Goal: Task Accomplishment & Management: Manage account settings

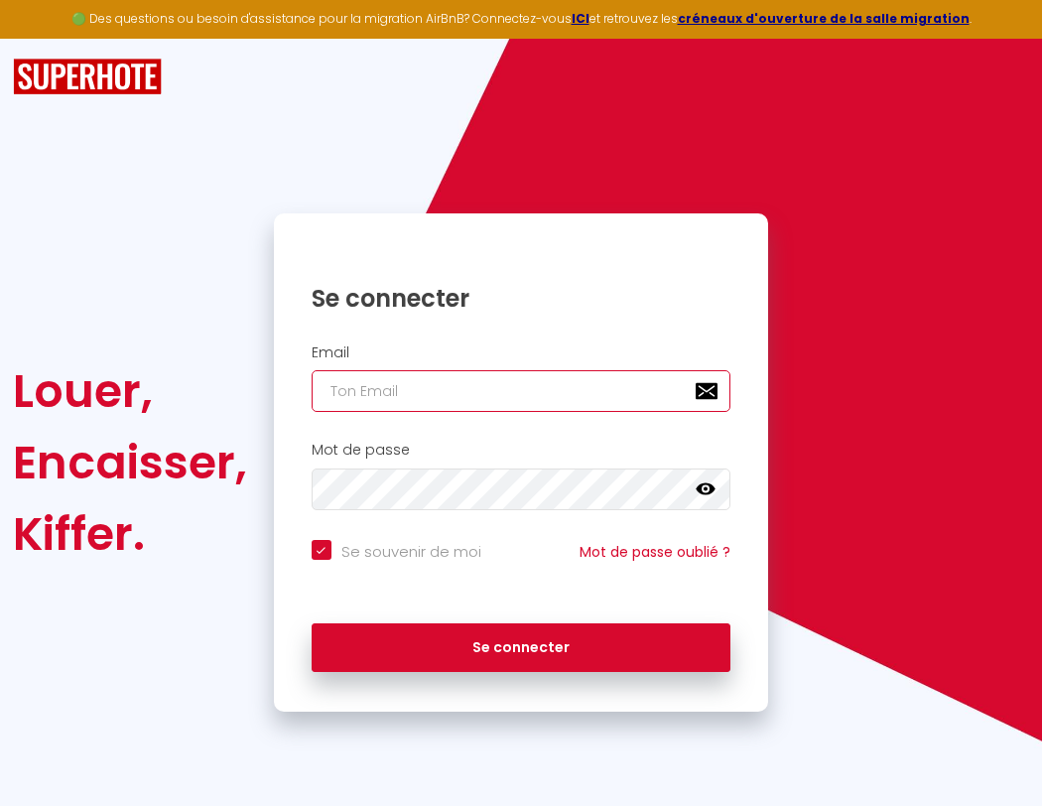
type input "s"
checkbox input "true"
type input "su"
checkbox input "true"
type input "sup"
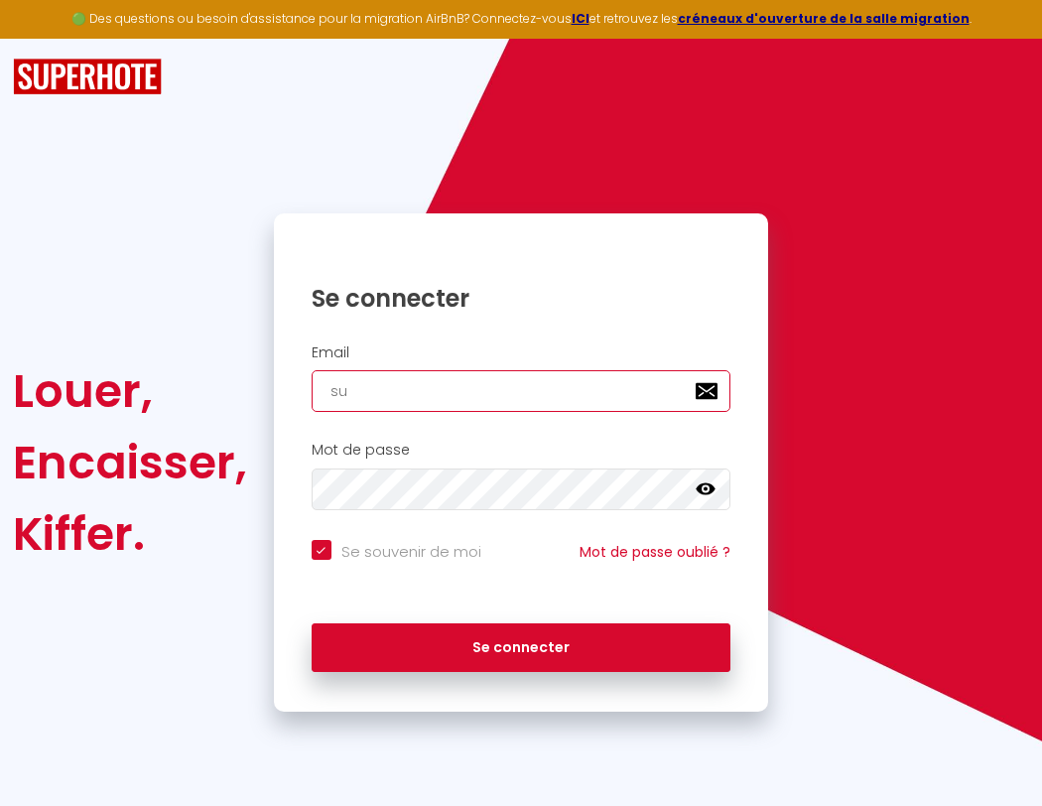
checkbox input "true"
type input "supe"
checkbox input "true"
type input "super"
checkbox input "true"
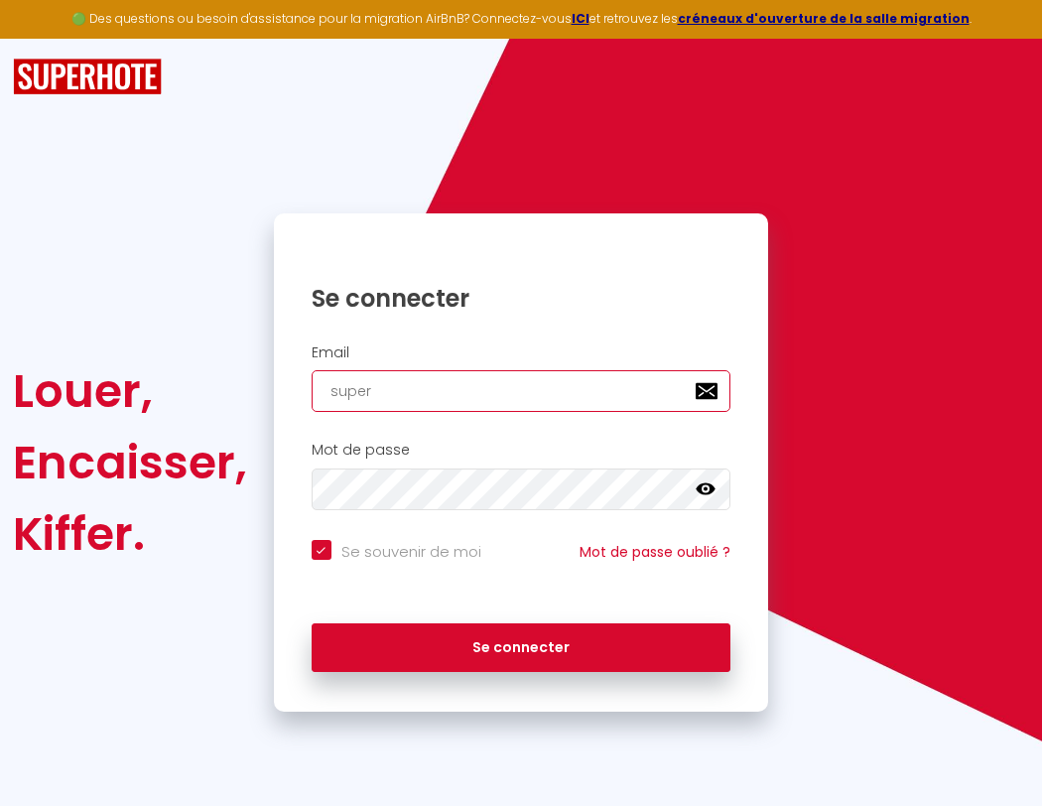
type input "superb"
checkbox input "true"
type input "superbo"
checkbox input "true"
type input "superbor"
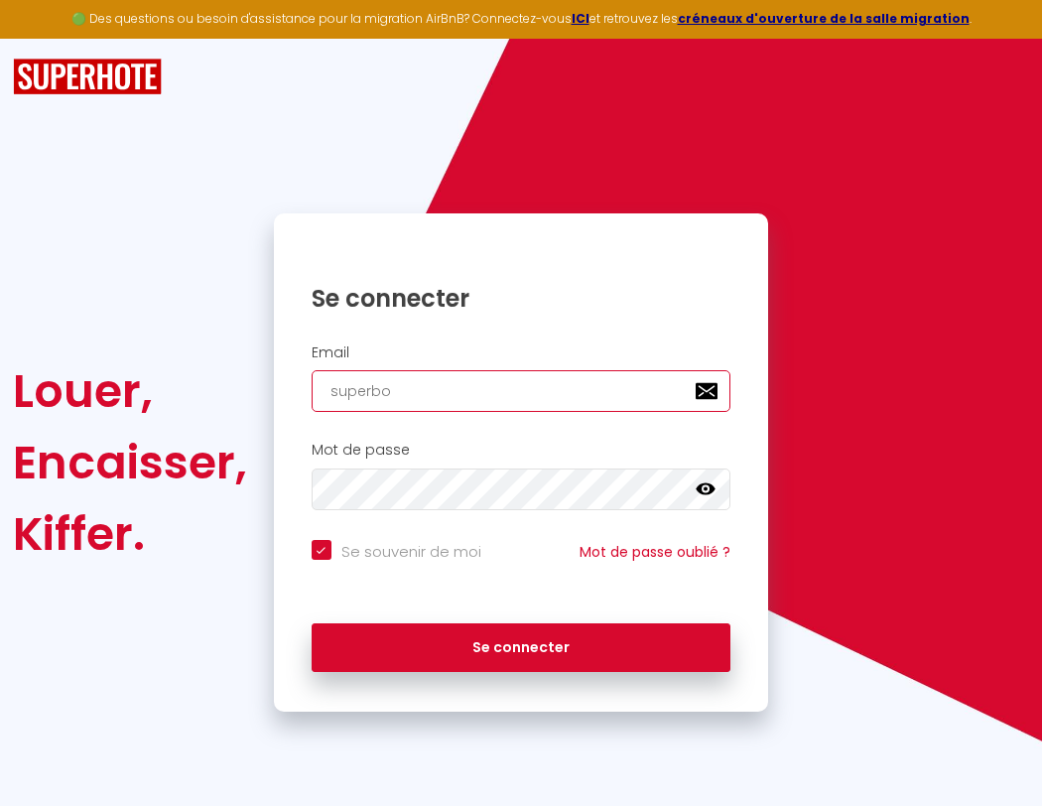
checkbox input "true"
type input "superbord"
checkbox input "true"
type input "superborde"
checkbox input "true"
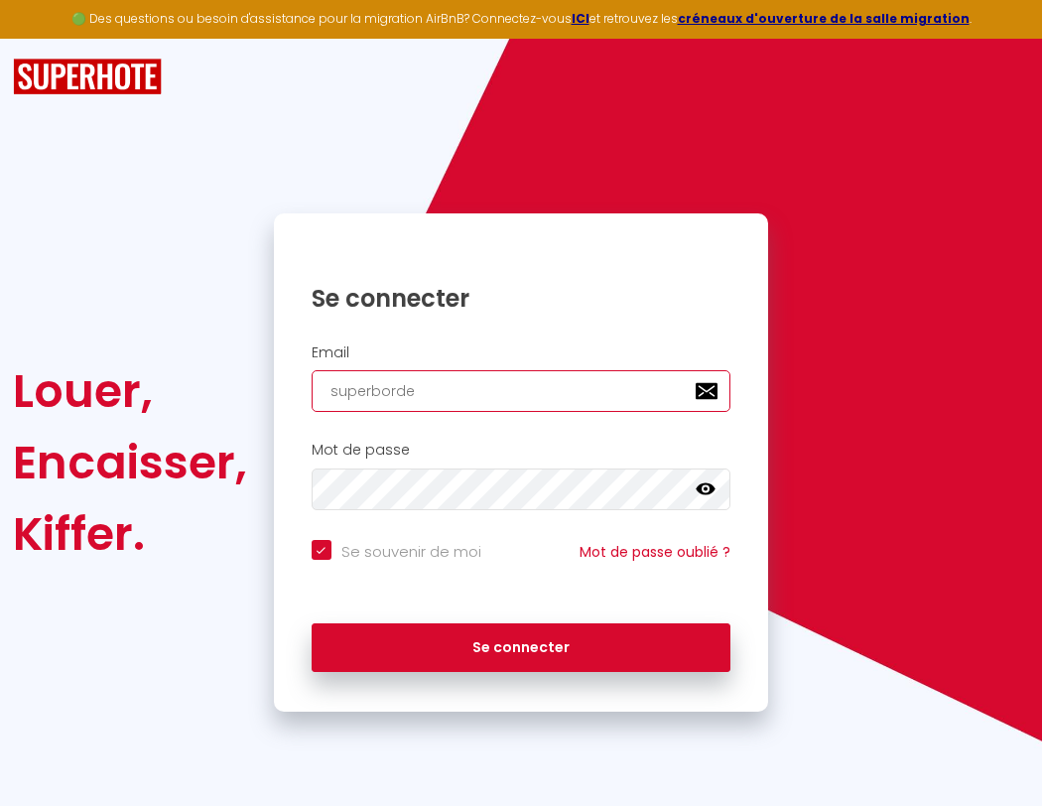
type input "superbordea"
checkbox input "true"
type input "superbordeau"
checkbox input "true"
type input "superbordeaux"
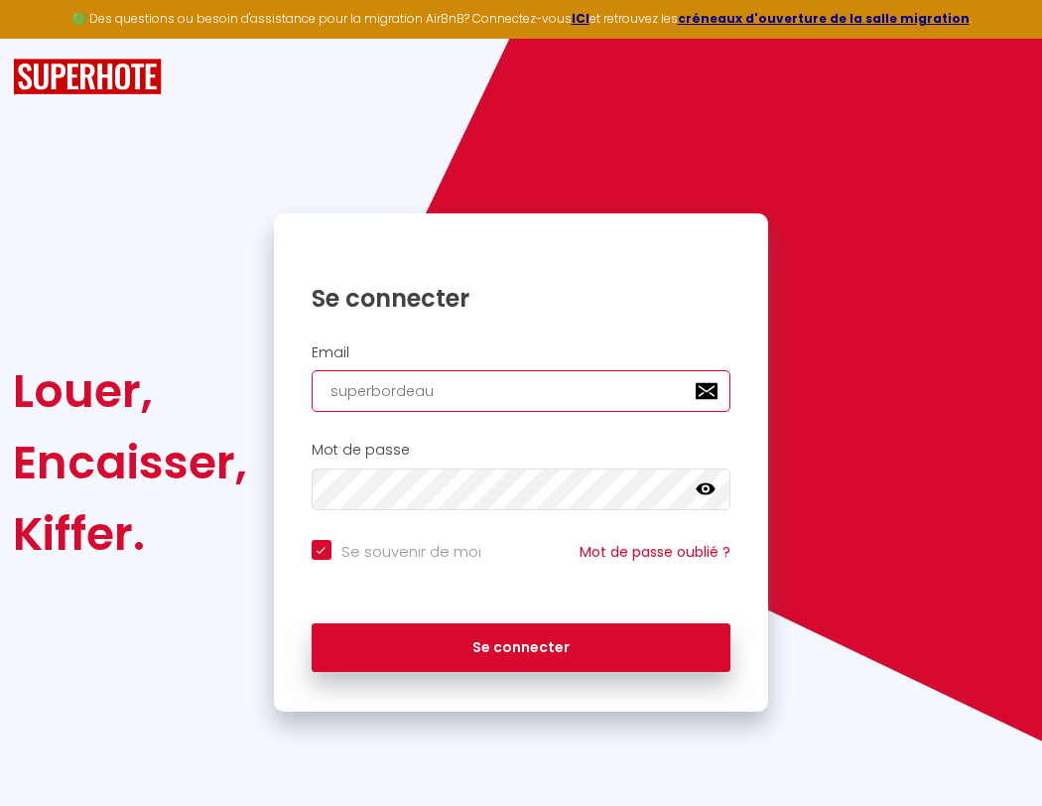
checkbox input "true"
type input "superbordeaux@"
checkbox input "true"
type input "s"
checkbox input "true"
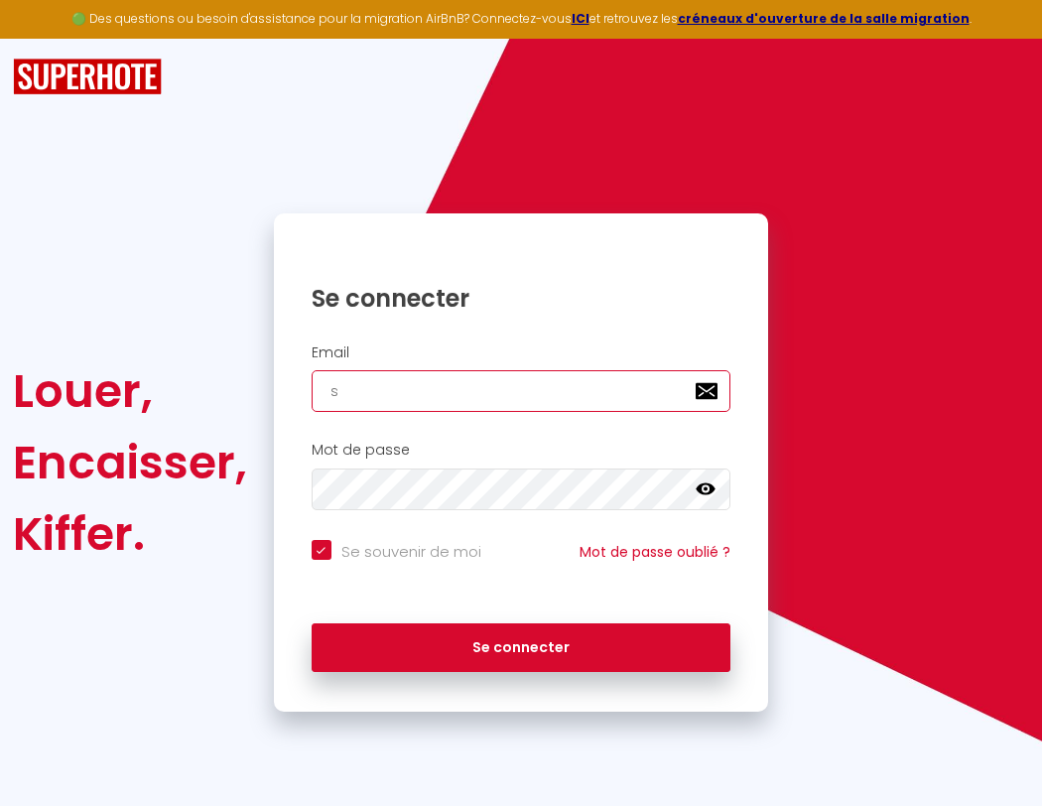
type input "superbordeaux@gm"
checkbox input "true"
type input "superbordeaux@gma"
checkbox input "true"
type input "superbordeaux@gmai"
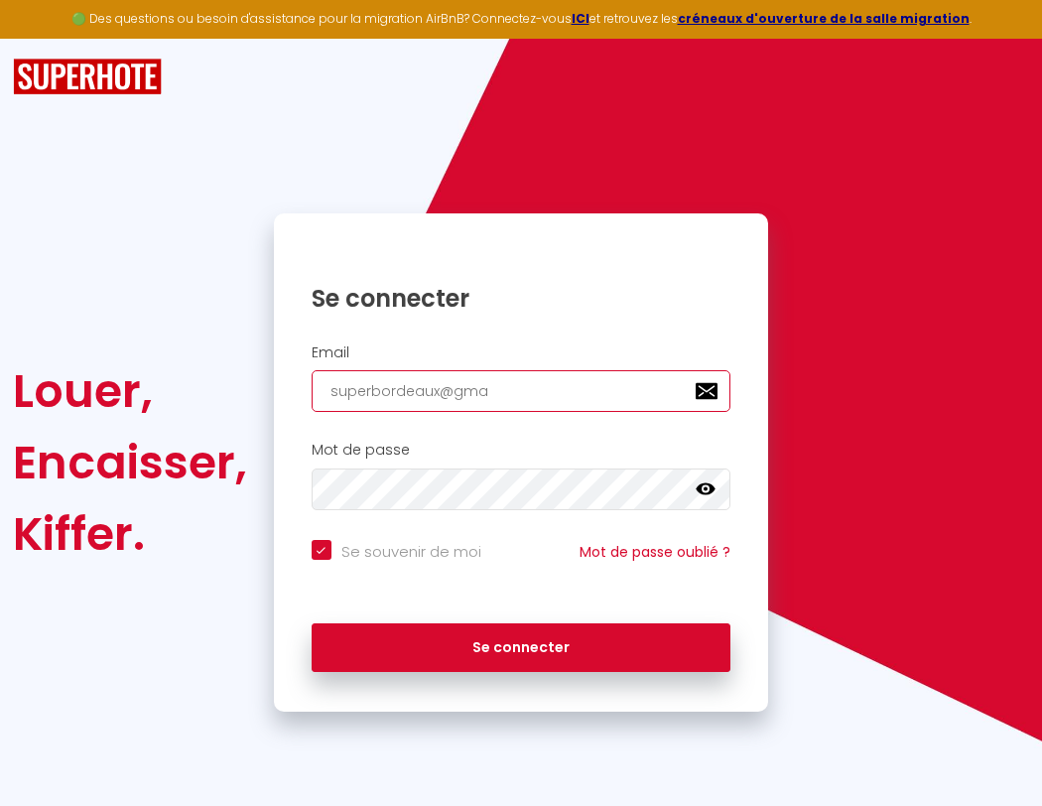
checkbox input "true"
type input "[EMAIL_ADDRESS]"
checkbox input "true"
type input "[EMAIL_ADDRESS]."
checkbox input "true"
